Goal: Information Seeking & Learning: Learn about a topic

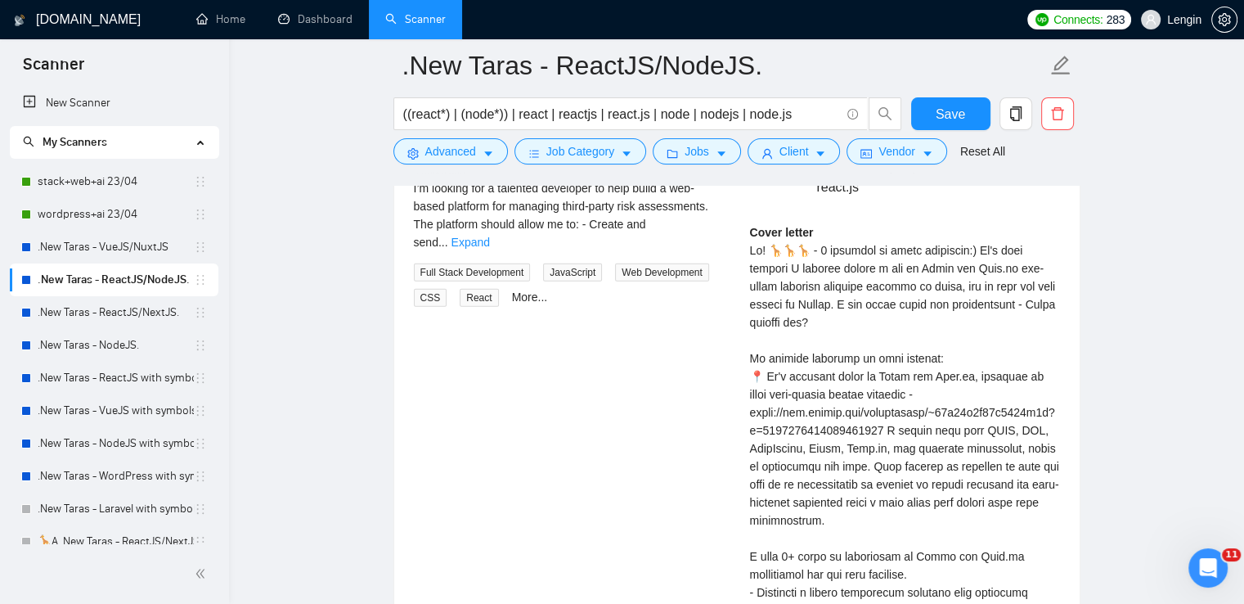
scroll to position [3647, 0]
click at [147, 302] on link ".New Taras - ReactJS/NextJS." at bounding box center [116, 312] width 156 height 33
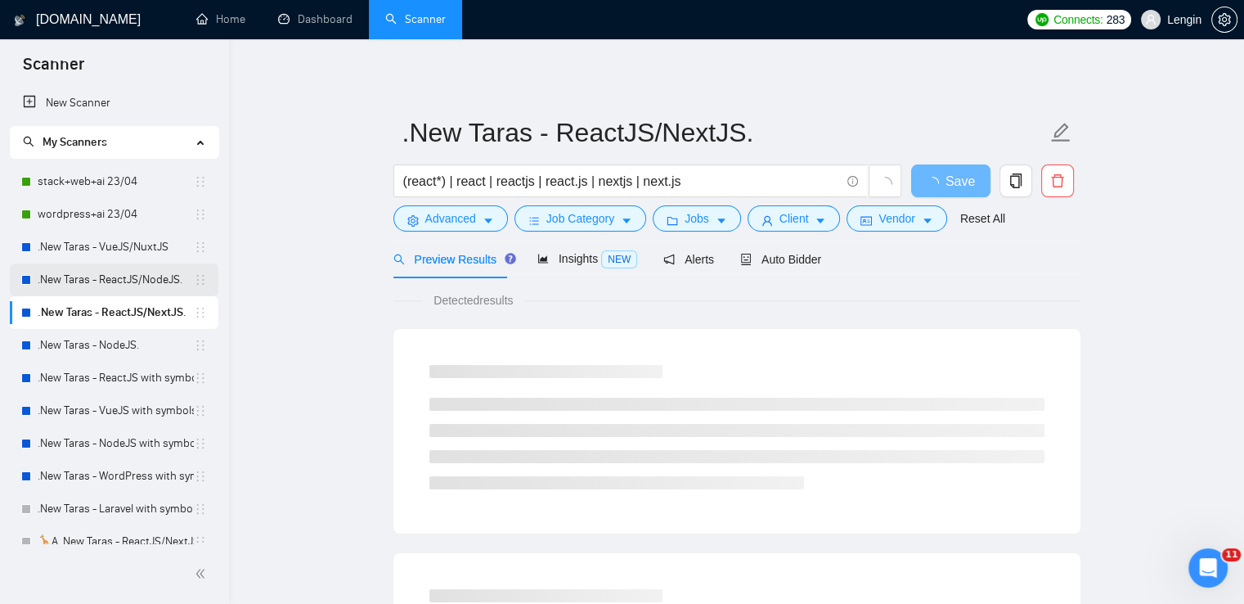
click at [97, 273] on link ".New Taras - ReactJS/NodeJS." at bounding box center [116, 279] width 156 height 33
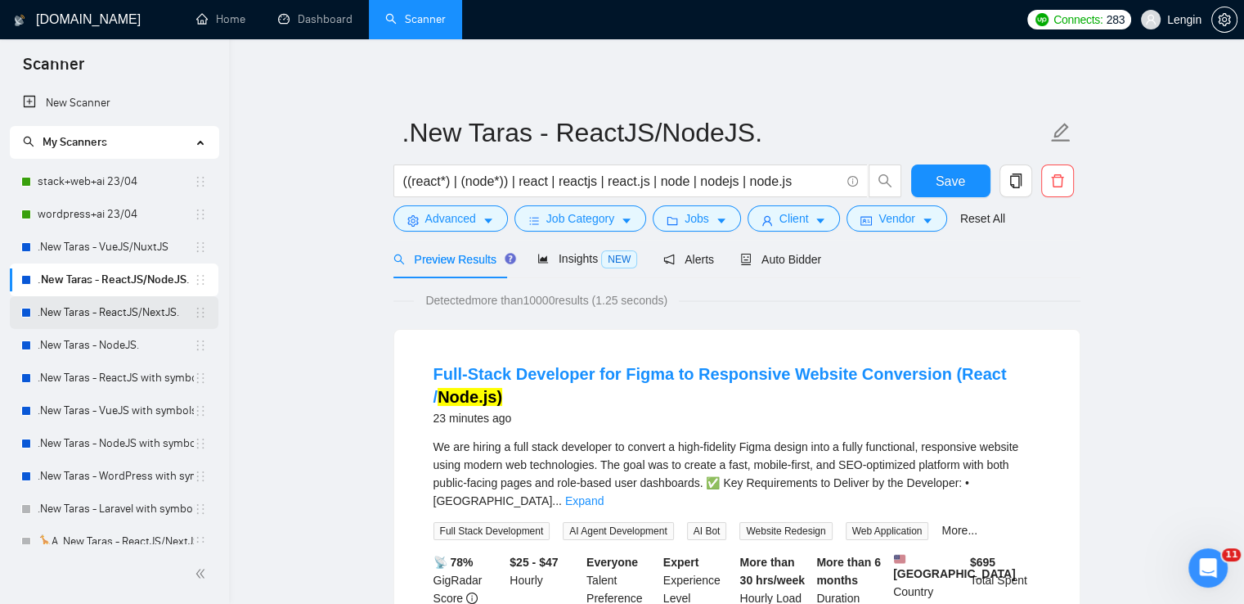
click at [119, 308] on link ".New Taras - ReactJS/NextJS." at bounding box center [116, 312] width 156 height 33
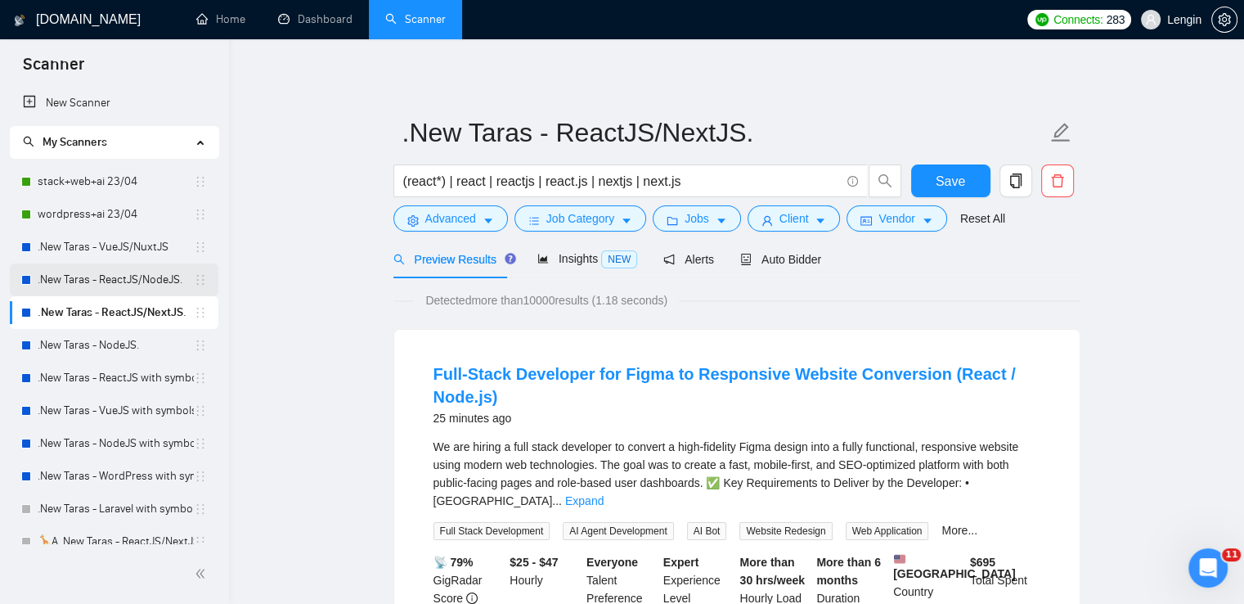
click at [129, 269] on link ".New Taras - ReactJS/NodeJS." at bounding box center [116, 279] width 156 height 33
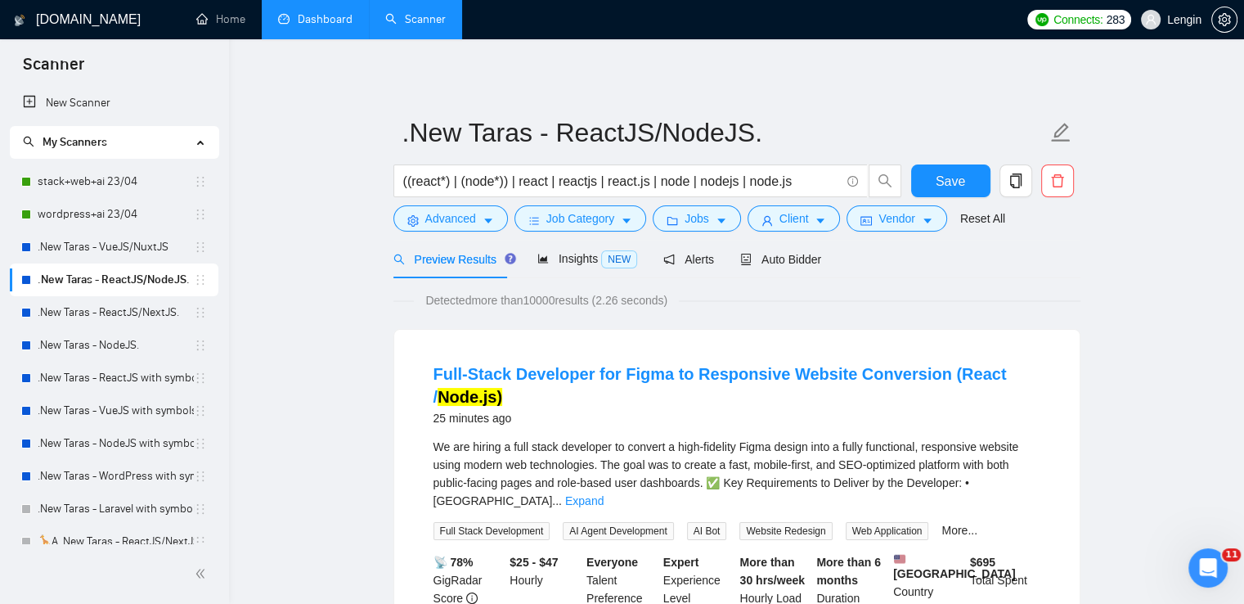
click at [316, 13] on link "Dashboard" at bounding box center [315, 19] width 74 height 14
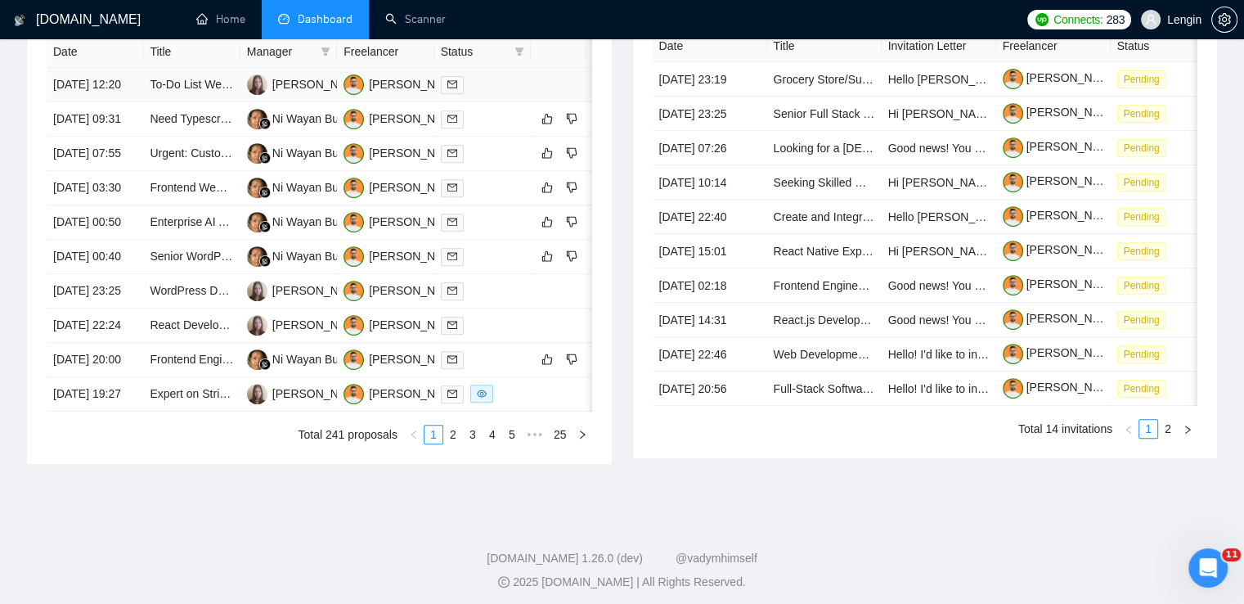
scroll to position [690, 0]
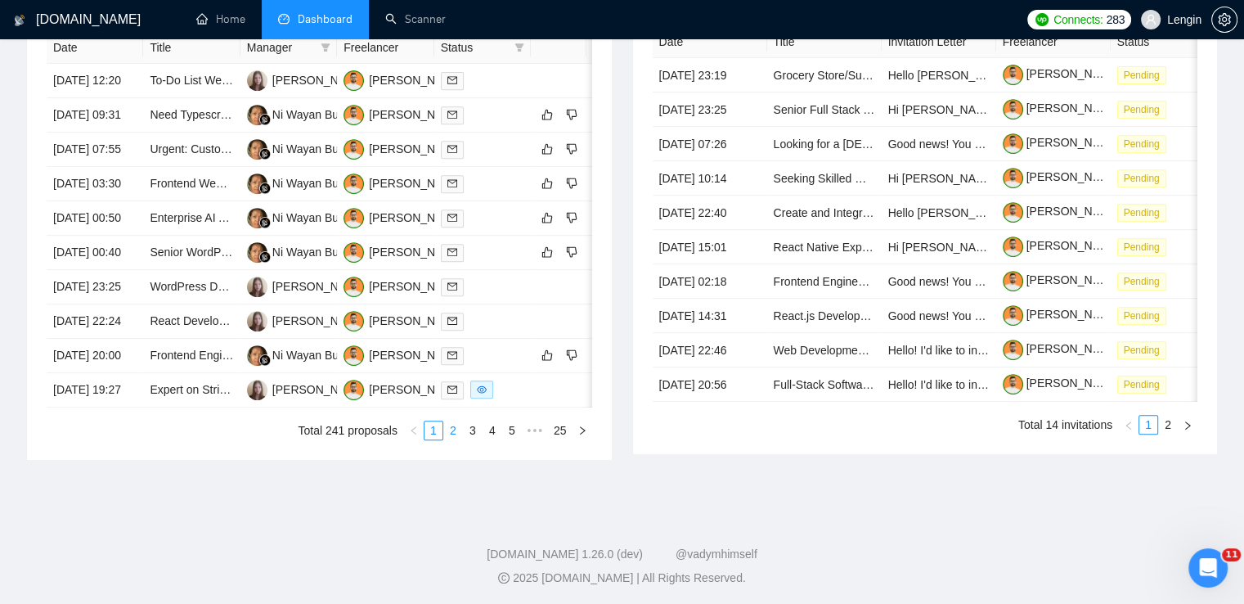
click at [449, 439] on link "2" at bounding box center [453, 430] width 18 height 18
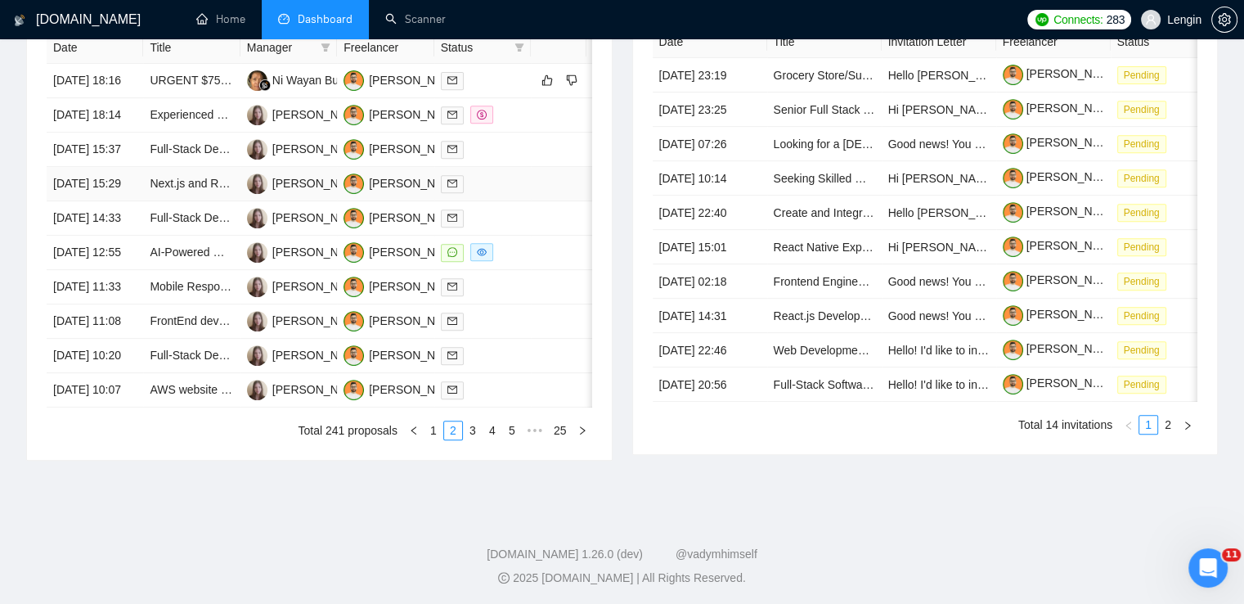
click at [186, 201] on td "Next.js and React Developer for Enterprise API Integrations" at bounding box center [191, 184] width 97 height 34
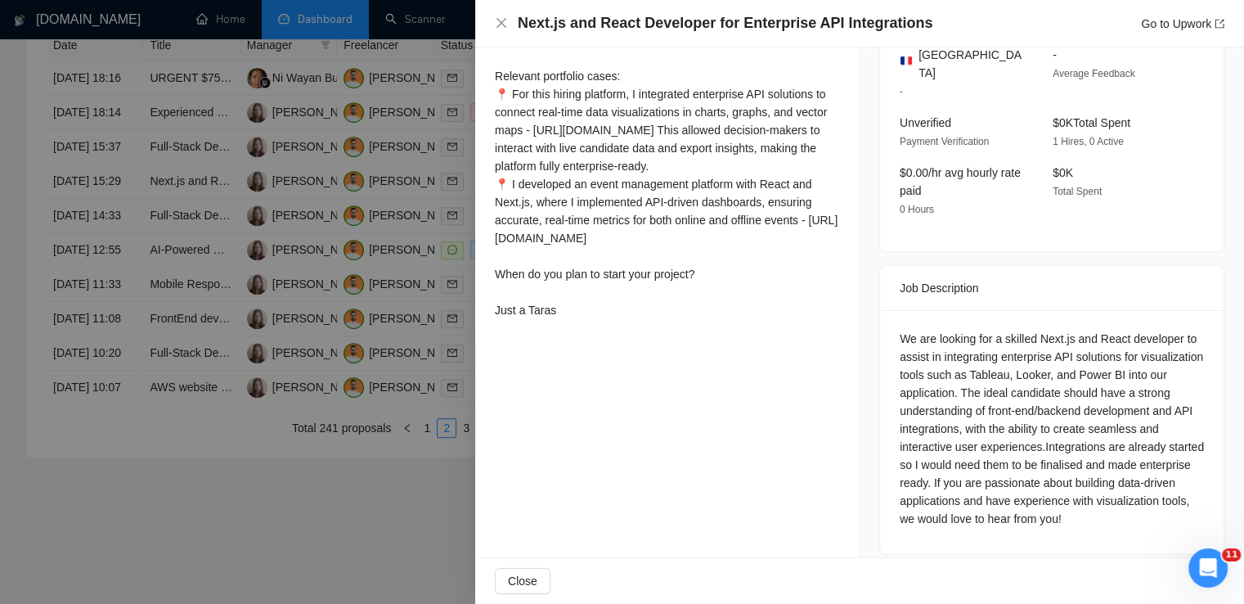
scroll to position [778, 0]
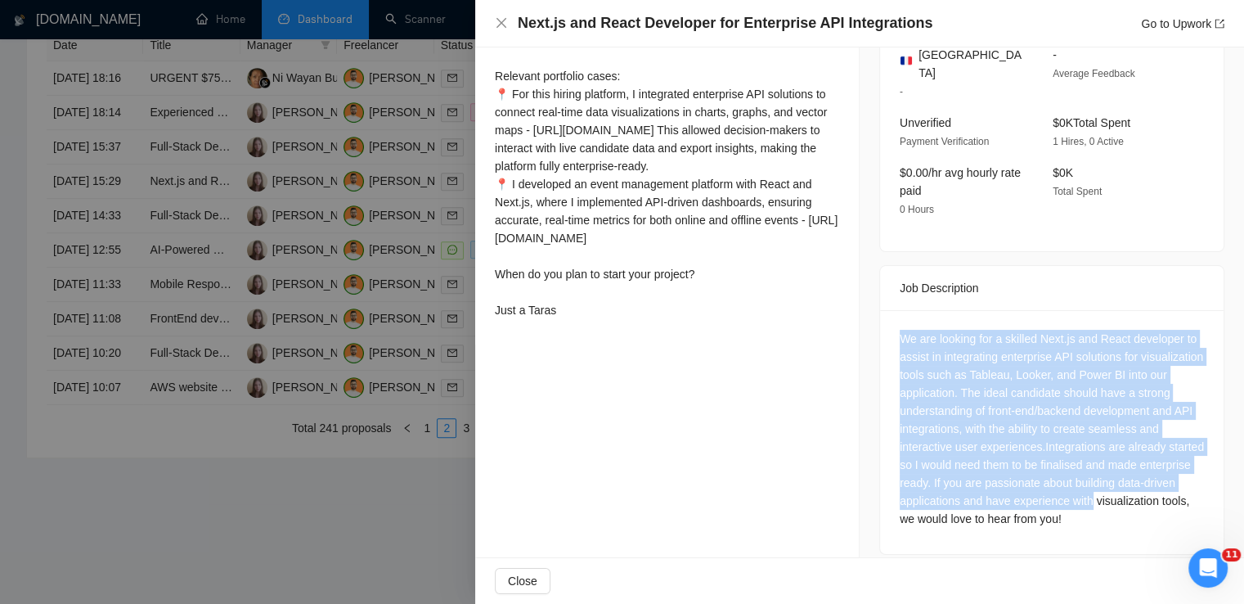
drag, startPoint x: 1175, startPoint y: 492, endPoint x: 895, endPoint y: 326, distance: 326.0
click at [900, 330] on div "We are looking for a skilled Next.js and React developer to assist in integrati…" at bounding box center [1052, 429] width 304 height 198
drag, startPoint x: 892, startPoint y: 323, endPoint x: 1190, endPoint y: 519, distance: 357.3
click at [1190, 519] on div "We are looking for a skilled Next.js and React developer to assist in integrati…" at bounding box center [1052, 432] width 344 height 244
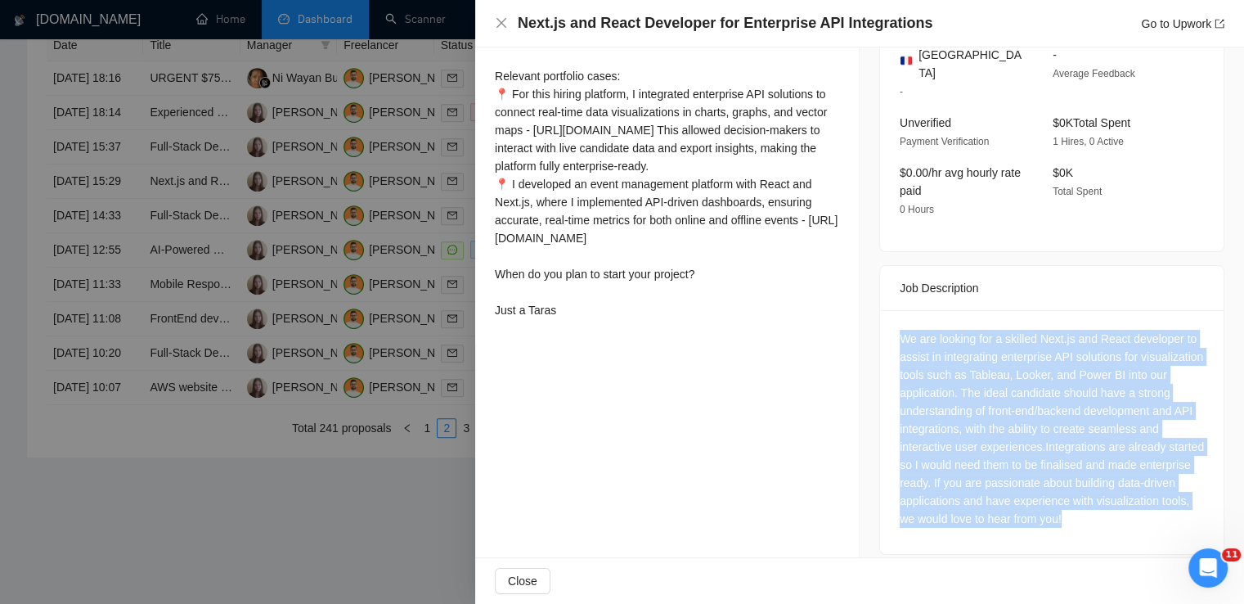
copy div "We are looking for a skilled Next.js and React developer to assist in integrati…"
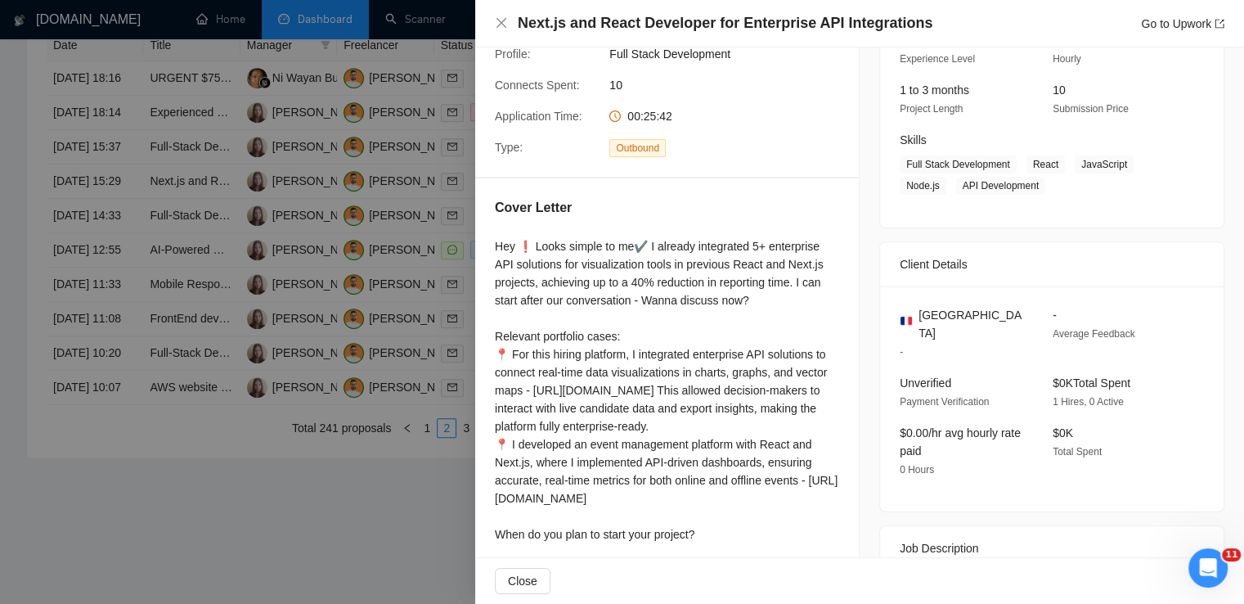
scroll to position [186, 0]
drag, startPoint x: 952, startPoint y: 320, endPoint x: 910, endPoint y: 317, distance: 41.8
click at [910, 317] on div "[GEOGRAPHIC_DATA]" at bounding box center [963, 325] width 127 height 36
copy div "[GEOGRAPHIC_DATA]"
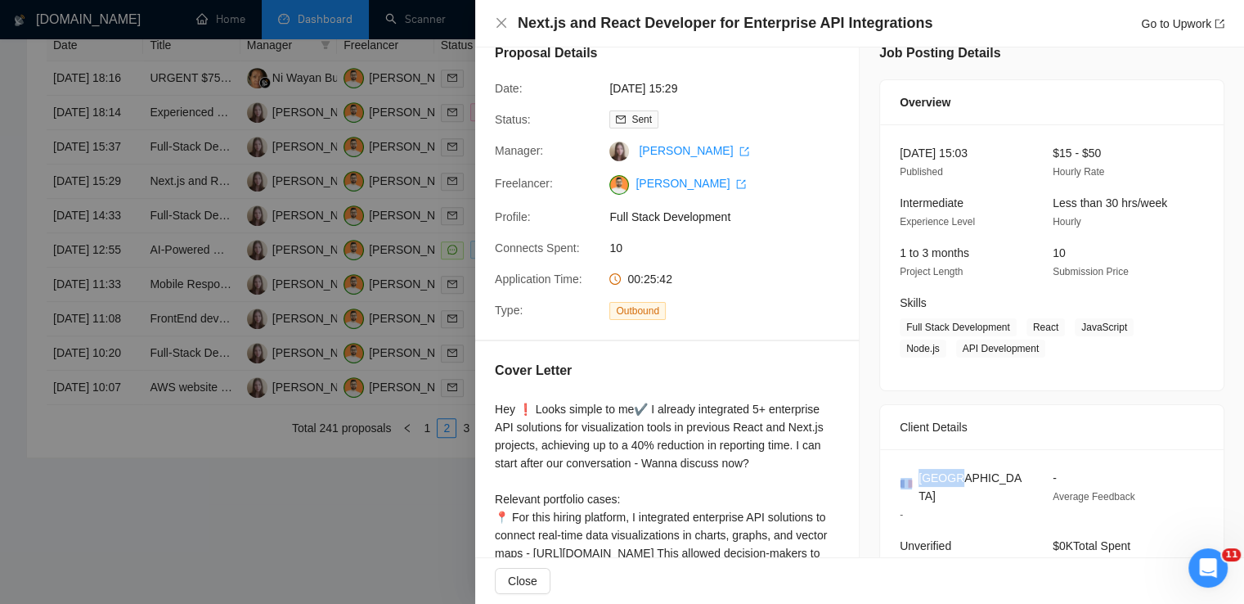
scroll to position [14, 0]
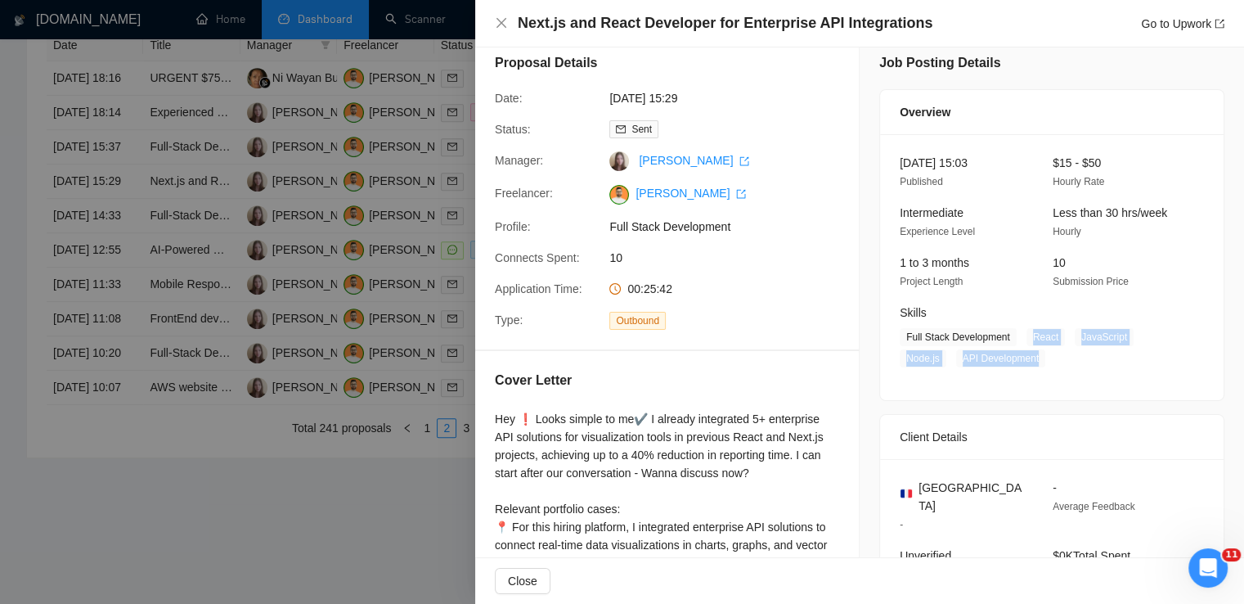
drag, startPoint x: 1021, startPoint y: 335, endPoint x: 1038, endPoint y: 360, distance: 30.6
click at [1038, 360] on span "Full Stack Development React JavaScript Node.js API Development" at bounding box center [1040, 347] width 280 height 39
copy span "React JavaScript Node.js API Development"
